Goal: Task Accomplishment & Management: Manage account settings

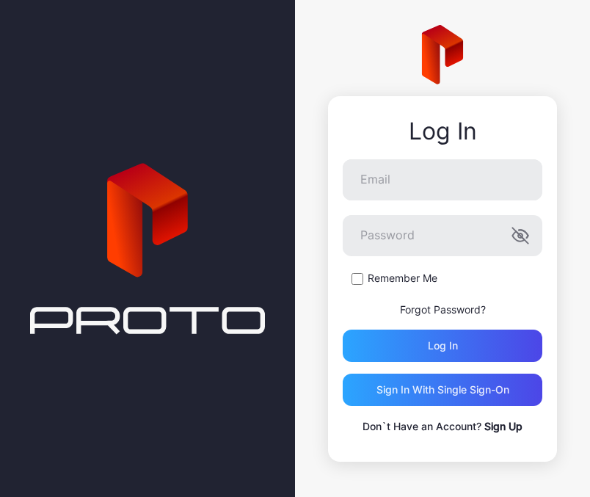
scroll to position [10, 0]
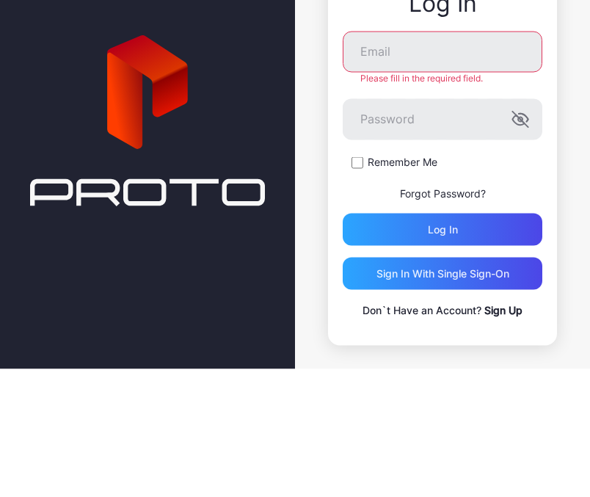
click at [354, 159] on form "Email Please fill in the required field. Password Remember Me Forgot Password? …" at bounding box center [443, 266] width 200 height 214
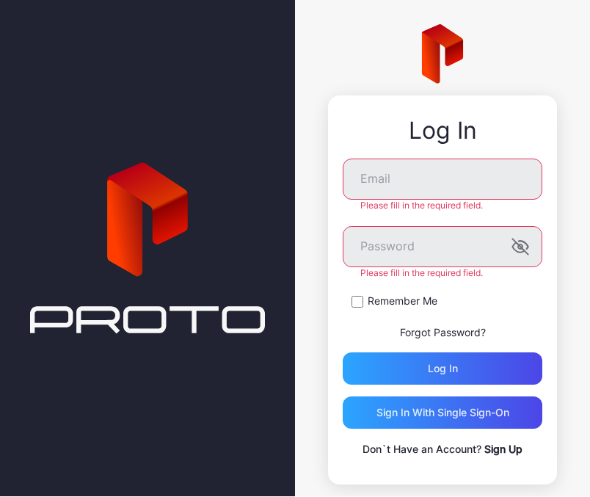
click at [362, 295] on div "Remember Me" at bounding box center [443, 301] width 200 height 15
click at [470, 189] on input "Email" at bounding box center [443, 179] width 200 height 41
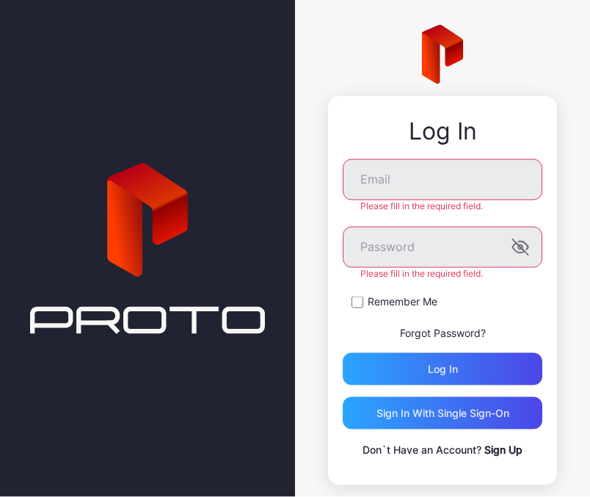
click at [144, 100] on icon at bounding box center [147, 249] width 235 height 792
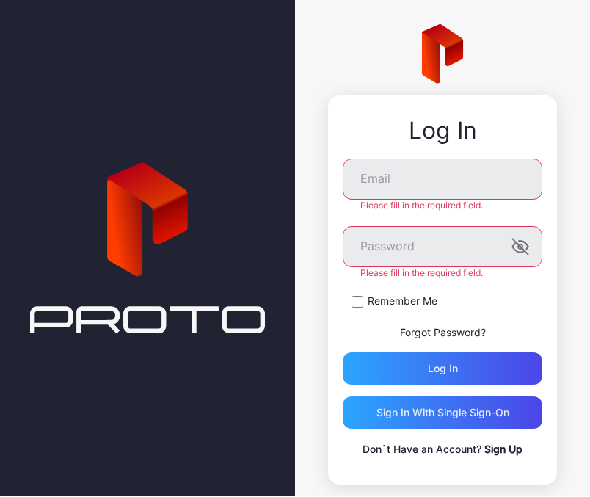
click at [144, 99] on icon at bounding box center [147, 249] width 235 height 792
click at [446, 175] on input "Email" at bounding box center [443, 179] width 200 height 41
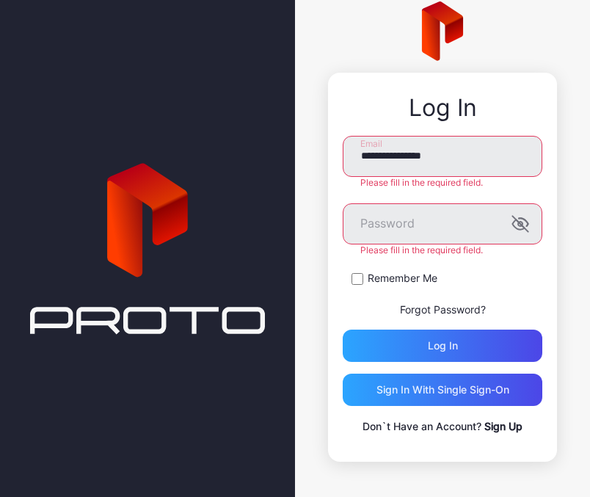
type input "**********"
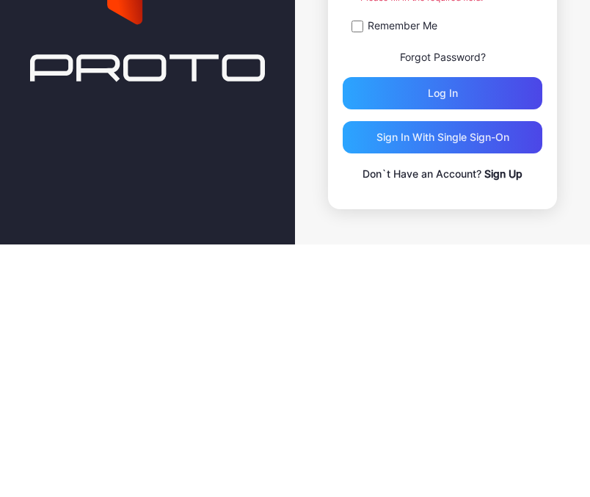
click at [499, 329] on div "Log in" at bounding box center [443, 345] width 200 height 32
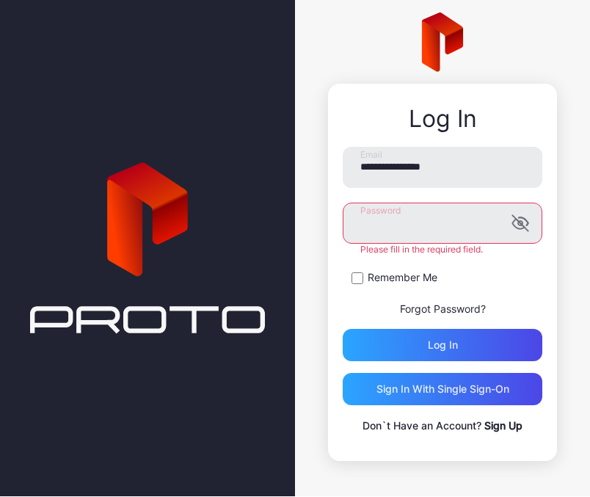
scroll to position [10, 0]
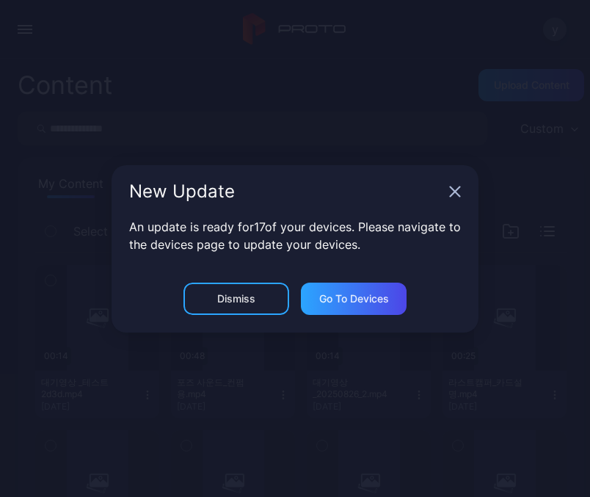
click at [445, 191] on div "New Update" at bounding box center [295, 191] width 367 height 53
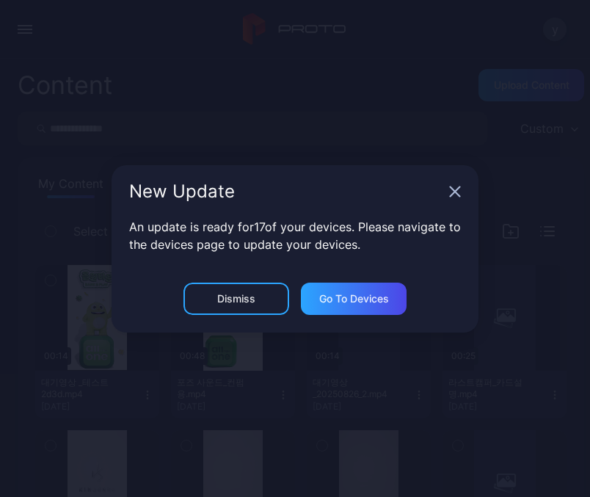
click at [451, 193] on icon "button" at bounding box center [455, 192] width 12 height 12
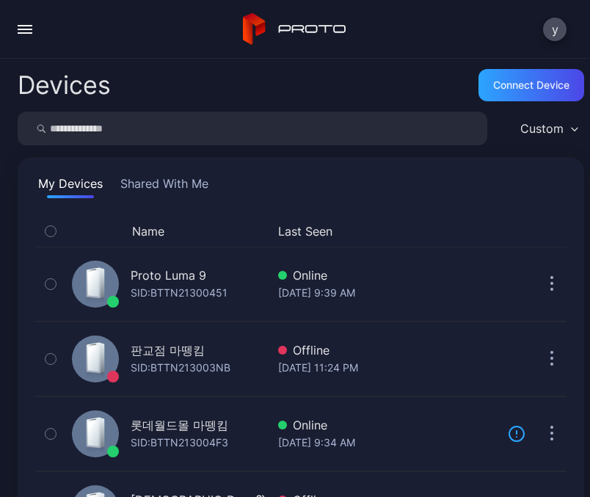
click at [177, 274] on div "Proto Luma 9" at bounding box center [169, 275] width 76 height 18
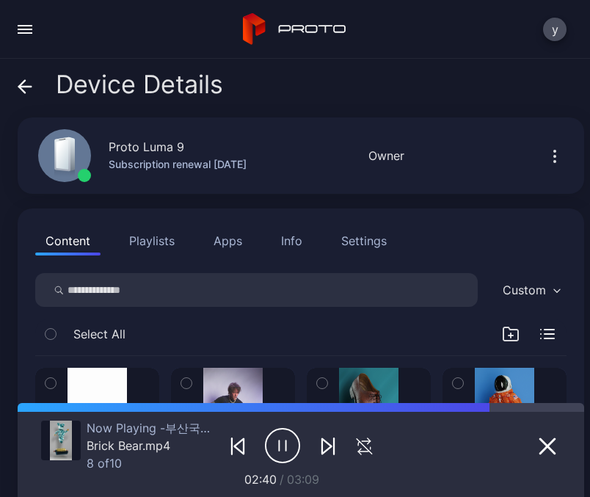
click at [23, 34] on button "button" at bounding box center [24, 29] width 29 height 29
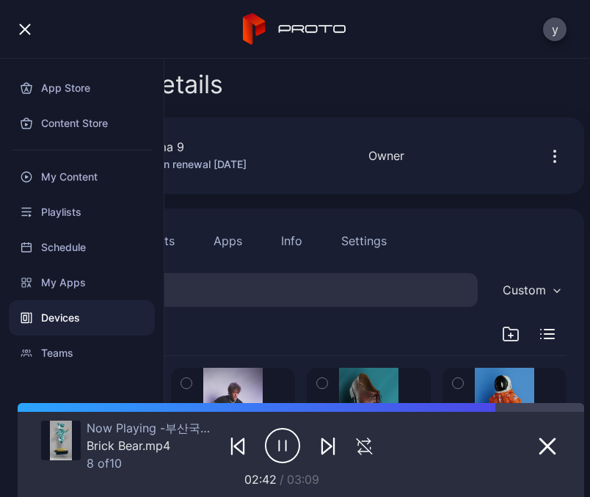
click at [264, 90] on div "Device Details" at bounding box center [301, 87] width 566 height 35
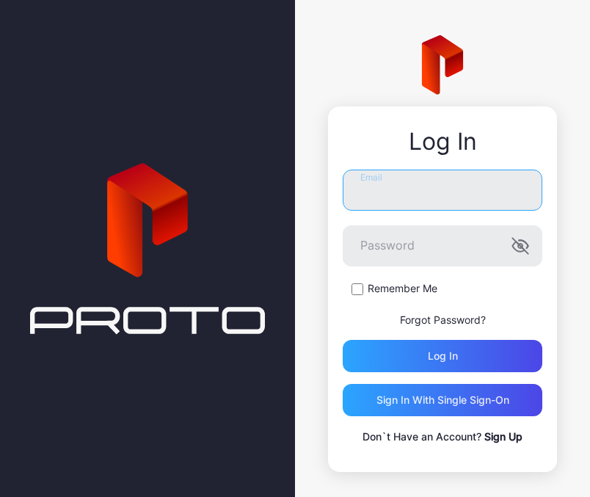
click at [478, 196] on input "Email" at bounding box center [443, 189] width 200 height 41
type input "*"
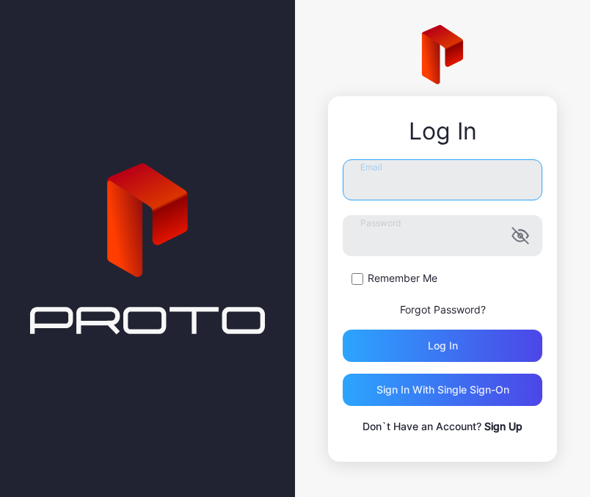
scroll to position [10, 0]
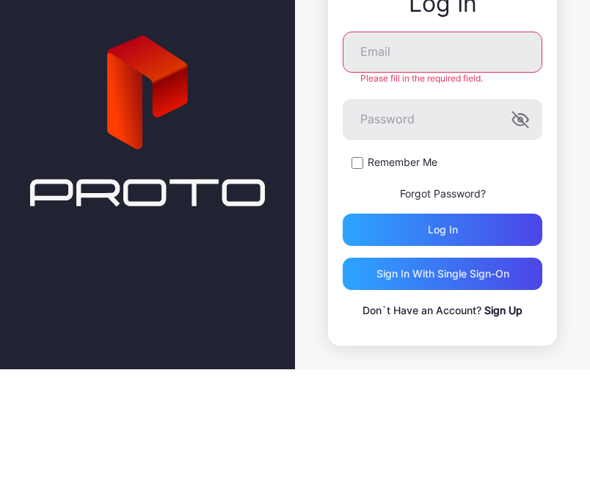
click at [456, 159] on input "Email" at bounding box center [443, 179] width 200 height 41
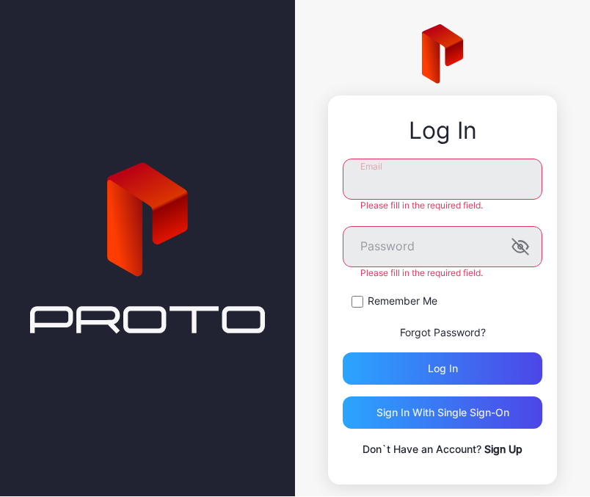
type input "**********"
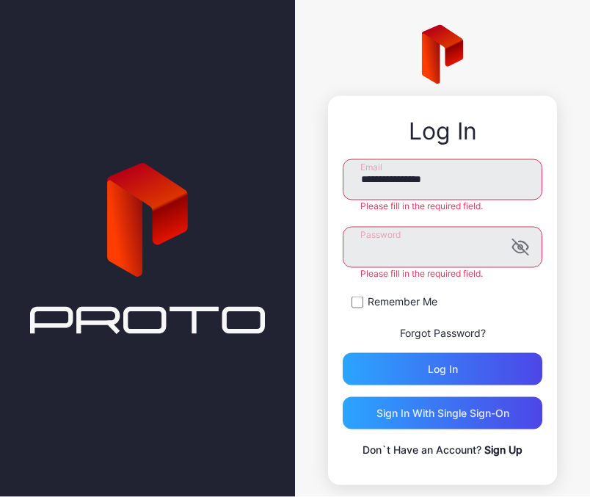
click at [580, 201] on div "**********" at bounding box center [442, 255] width 295 height 530
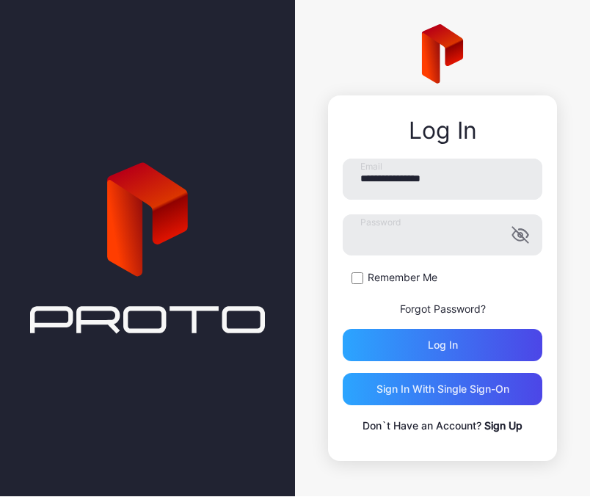
click at [486, 344] on div "Log in" at bounding box center [443, 345] width 200 height 32
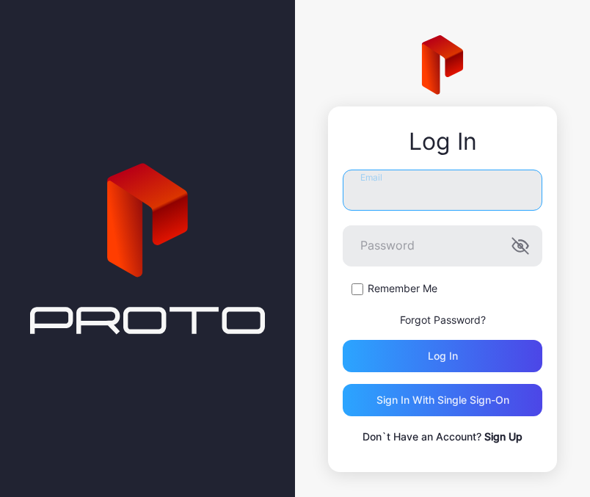
click at [469, 189] on input "Email" at bounding box center [443, 189] width 200 height 41
type input "**********"
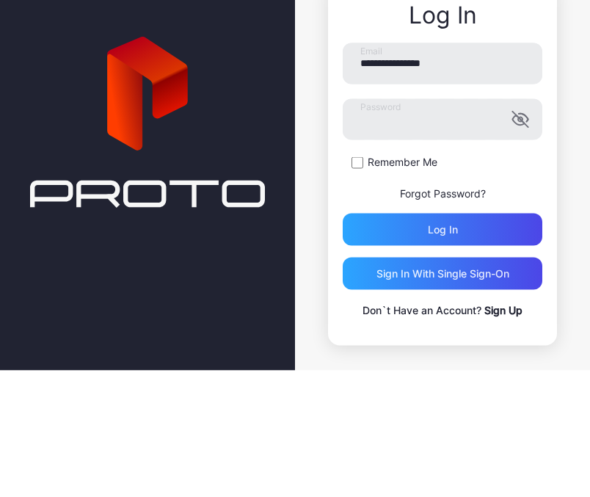
click at [508, 340] on div "Log in" at bounding box center [443, 356] width 200 height 32
